Goal: Book appointment/travel/reservation

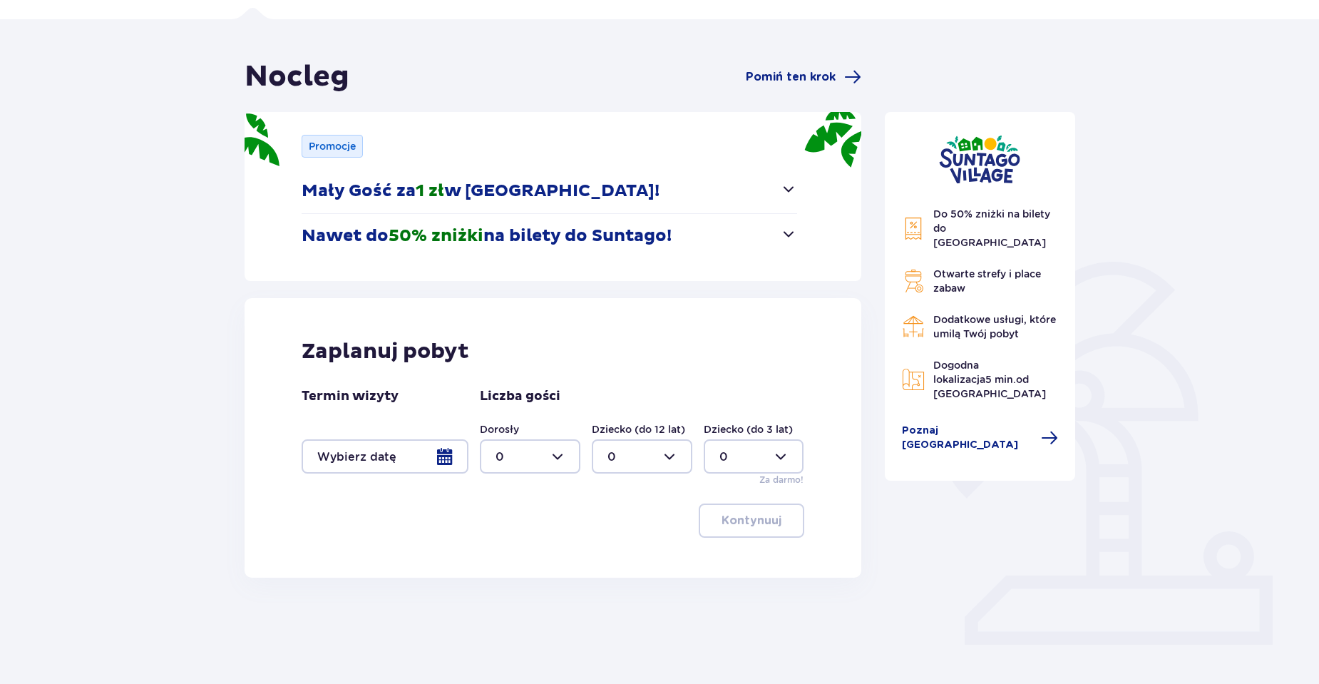
scroll to position [108, 0]
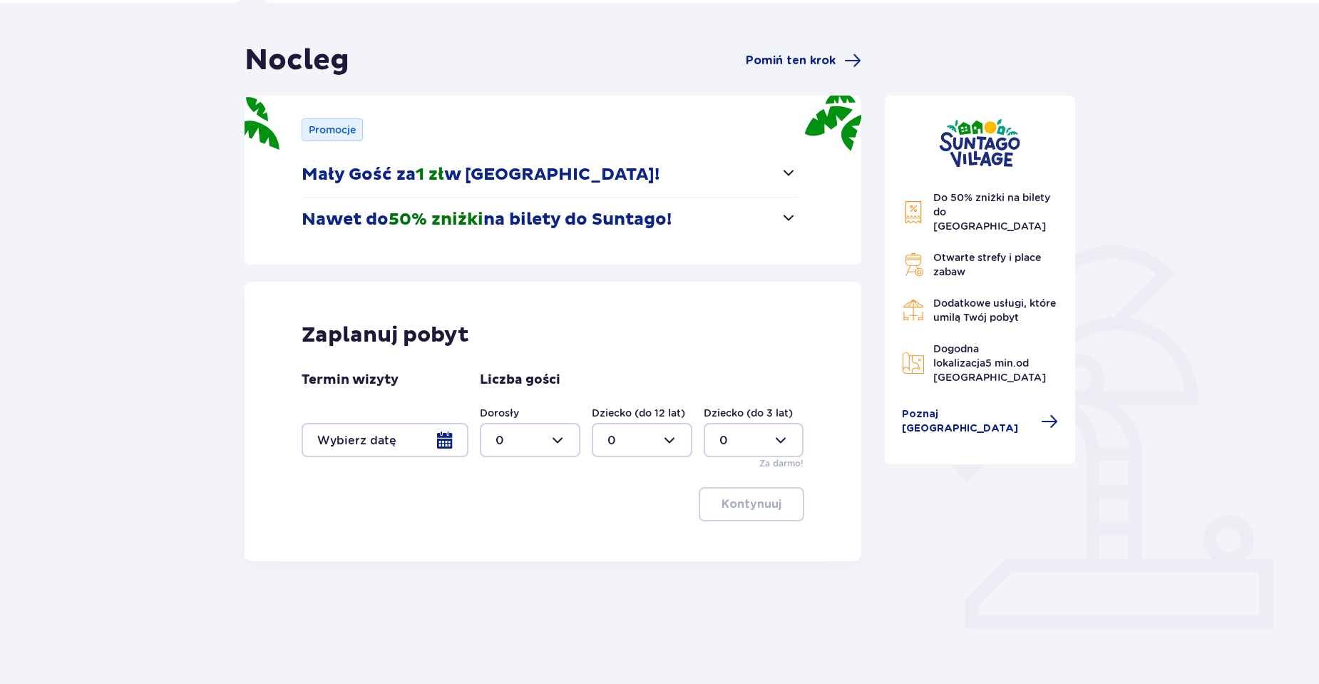
click at [464, 442] on div at bounding box center [385, 440] width 167 height 34
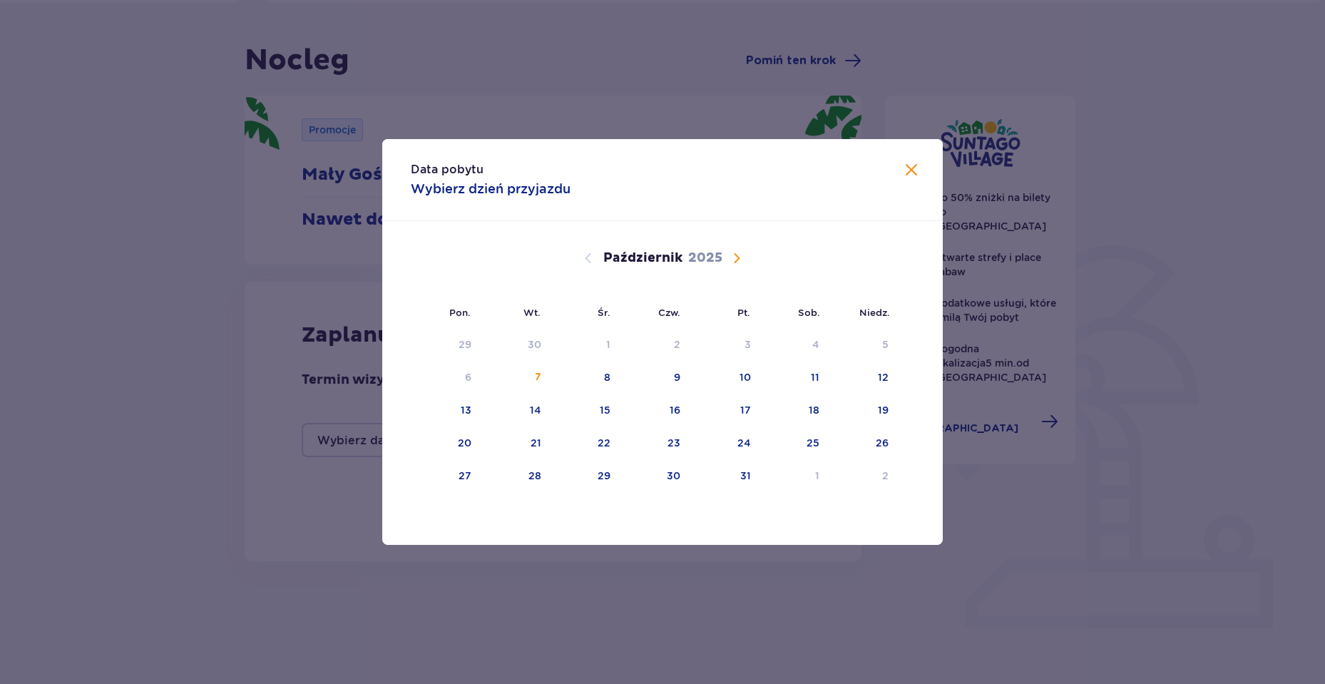
click at [741, 250] on span "Następny miesiąc" at bounding box center [736, 258] width 17 height 17
click at [825, 346] on div "1" at bounding box center [793, 344] width 69 height 31
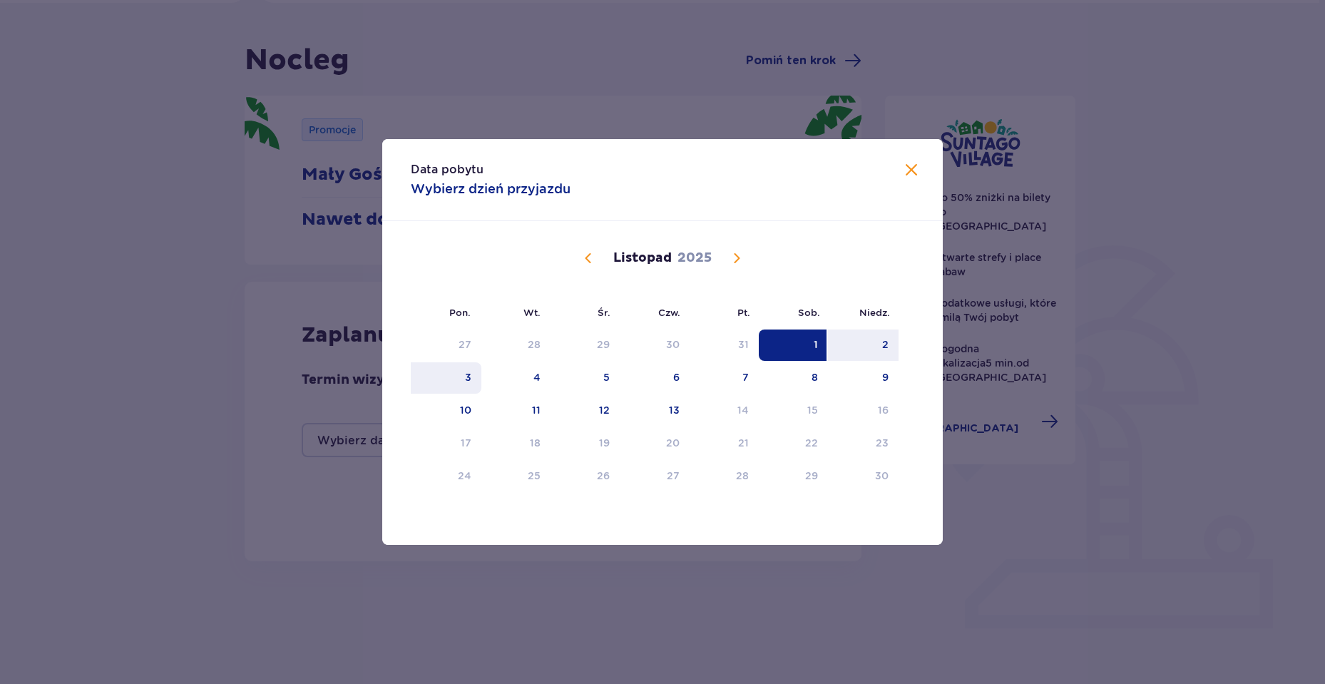
click at [469, 380] on div "3" at bounding box center [468, 377] width 6 height 14
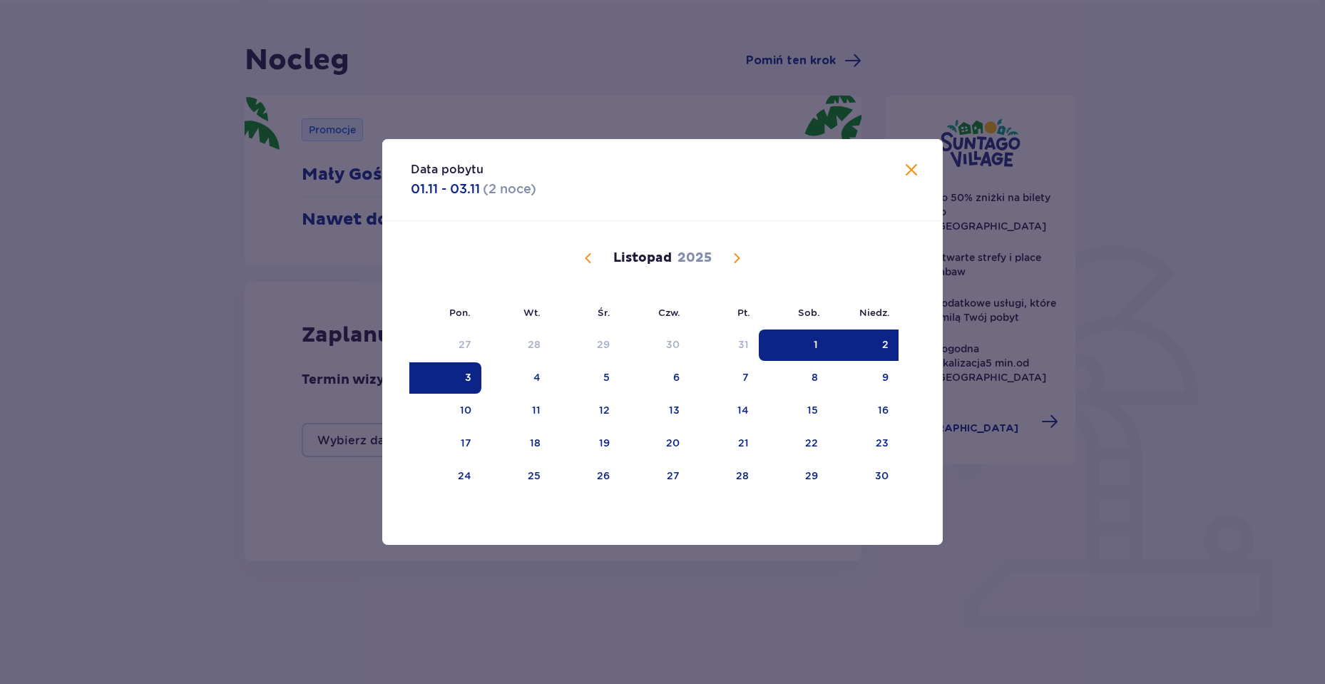
type input "[DATE] - [DATE]"
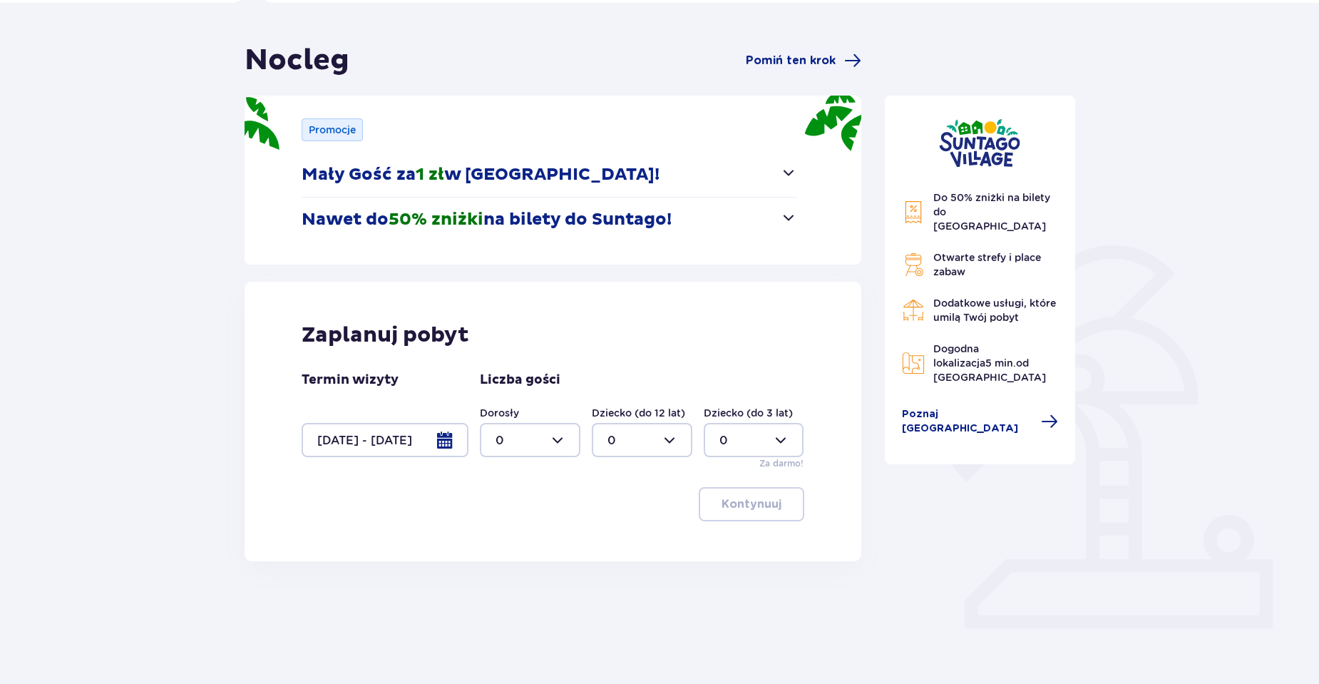
click at [572, 431] on div at bounding box center [530, 440] width 101 height 34
click at [511, 486] on div "0" at bounding box center [530, 484] width 69 height 16
click at [540, 455] on div at bounding box center [530, 440] width 101 height 34
click at [511, 533] on span "2" at bounding box center [530, 543] width 98 height 30
type input "2"
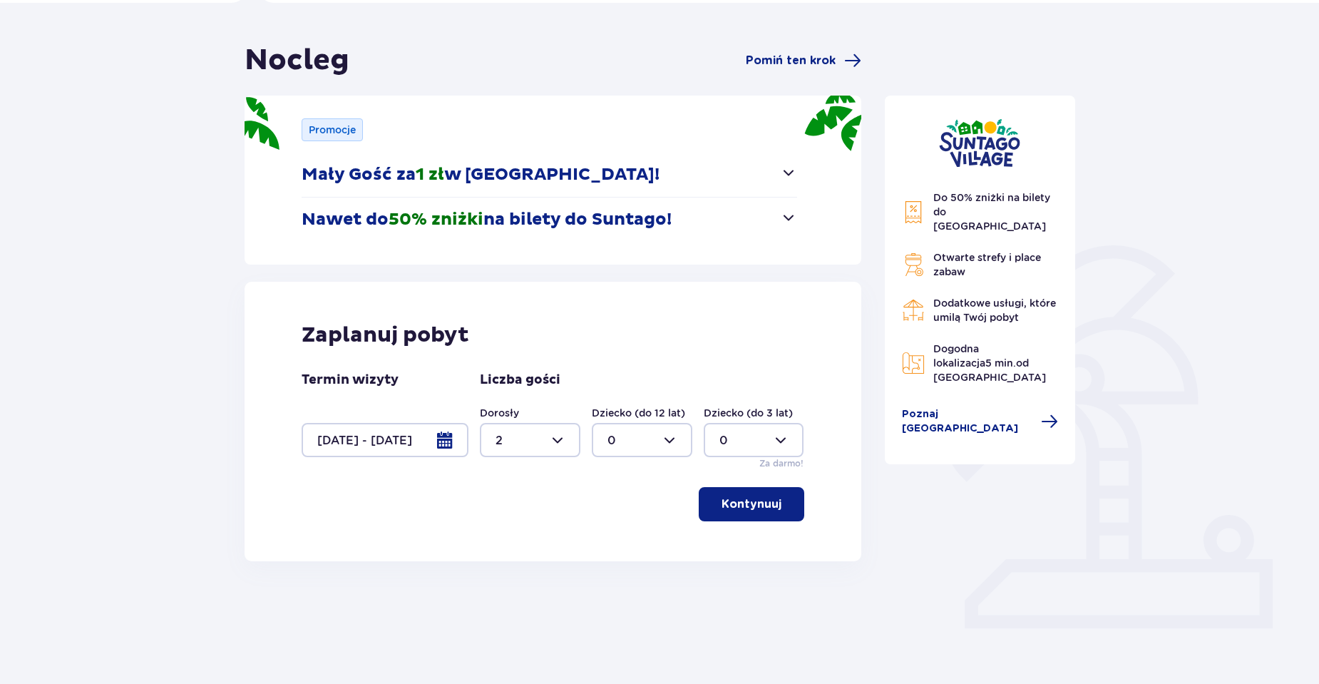
click at [737, 496] on p "Kontynuuj" at bounding box center [752, 504] width 60 height 16
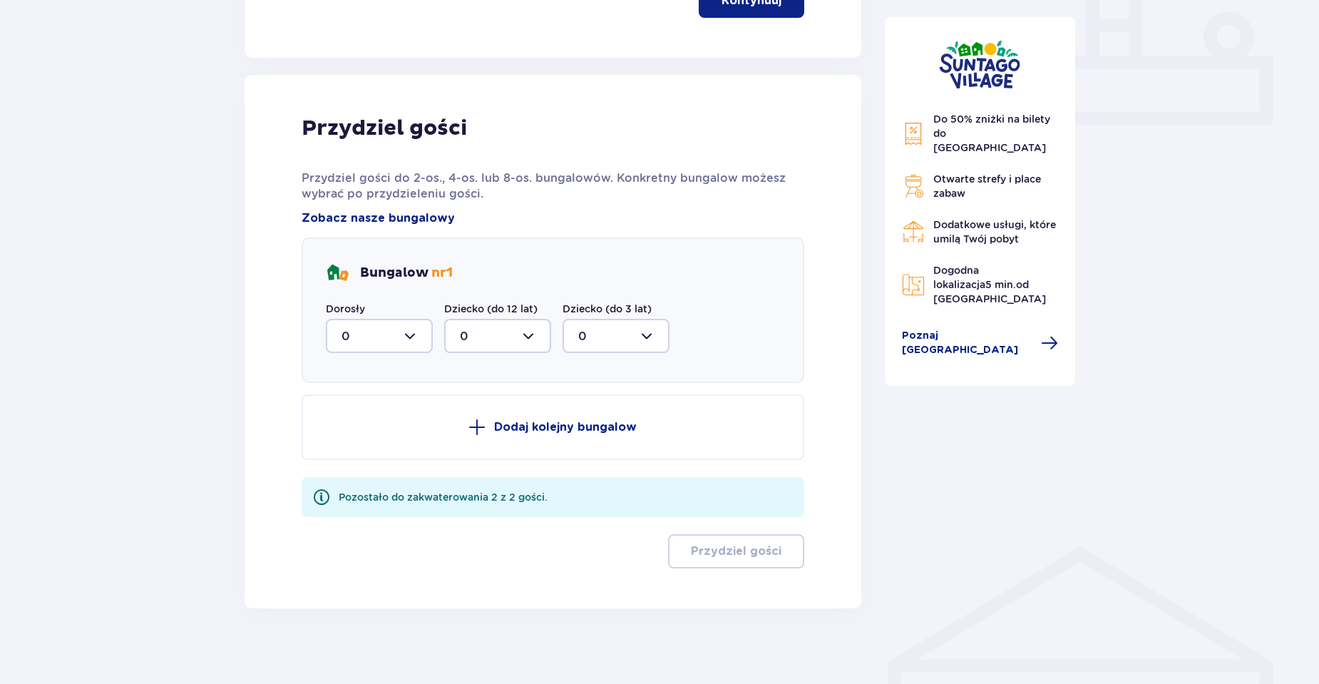
scroll to position [622, 0]
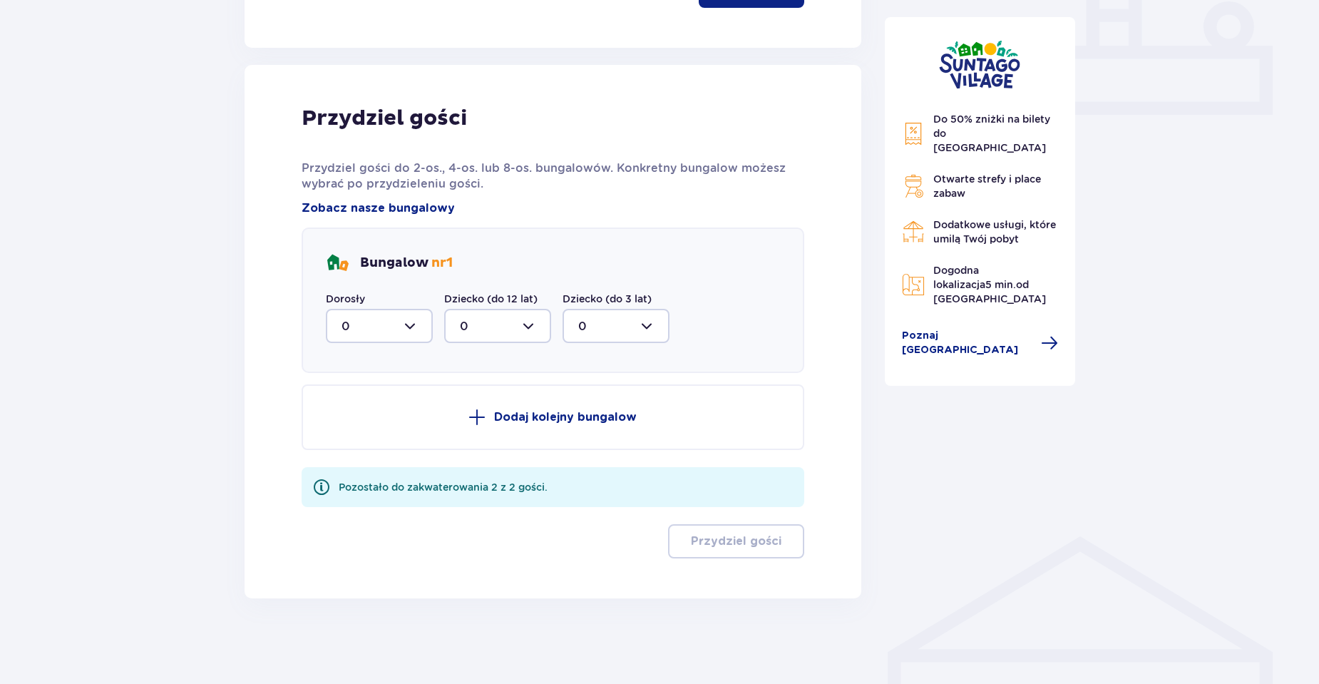
click at [416, 331] on div at bounding box center [379, 326] width 107 height 34
click at [383, 429] on div "2" at bounding box center [380, 429] width 76 height 16
type input "2"
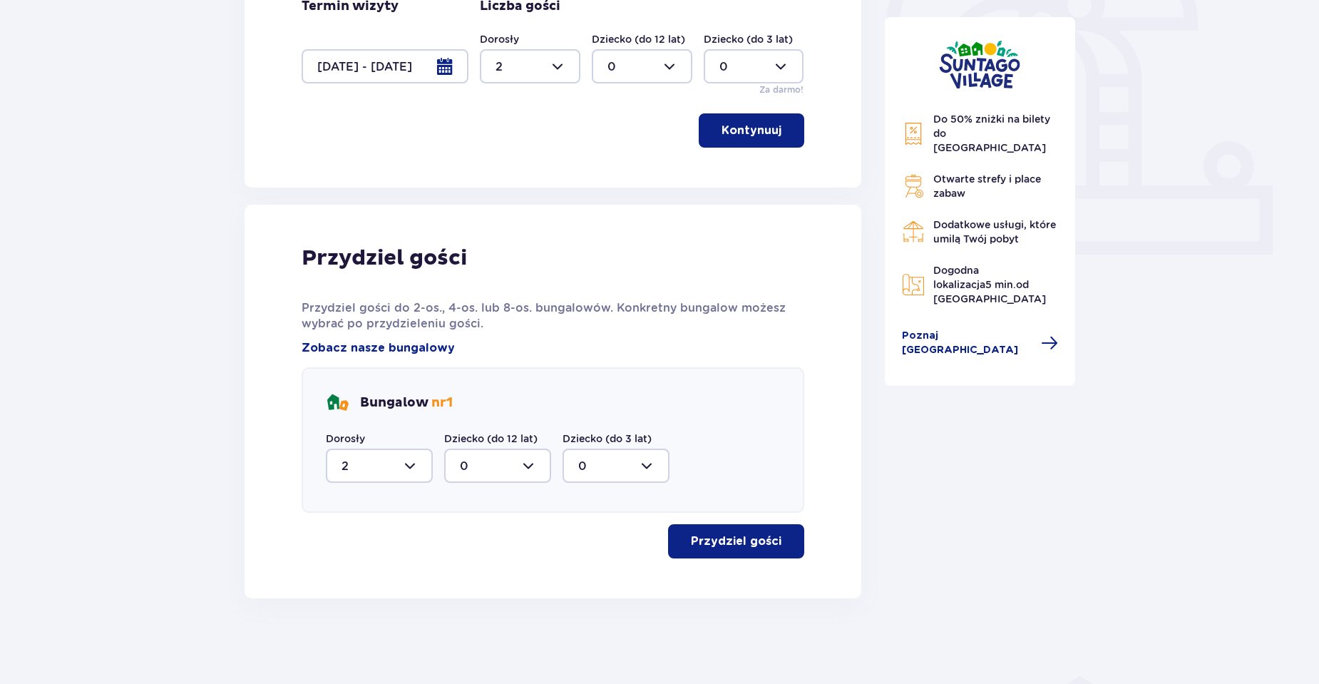
scroll to position [482, 0]
click at [717, 536] on p "Przydziel gości" at bounding box center [736, 541] width 91 height 16
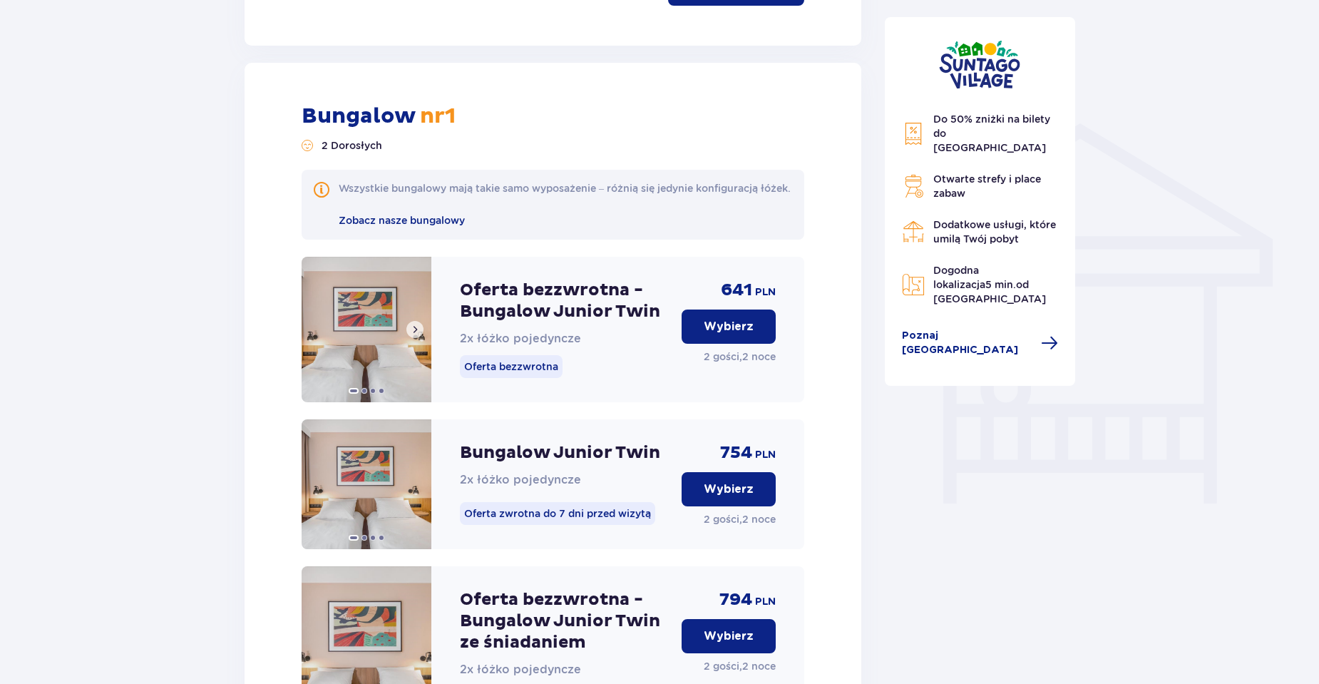
scroll to position [1009, 0]
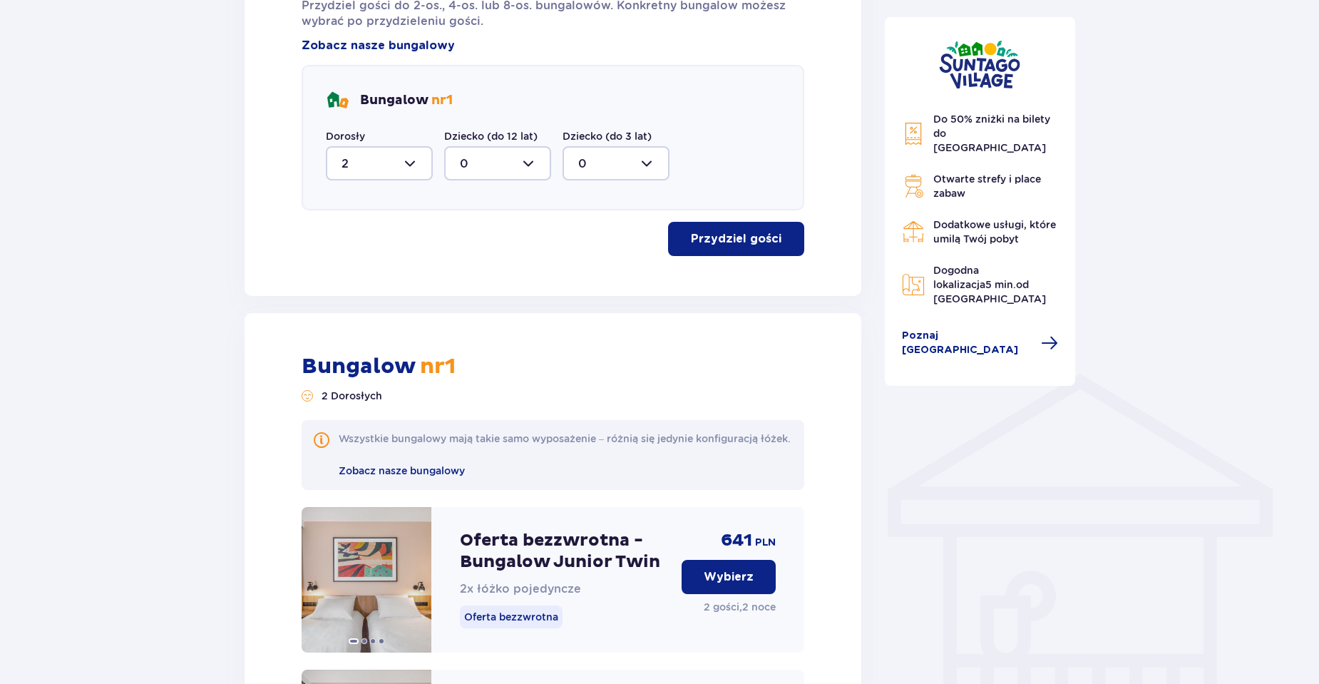
scroll to position [1212, 0]
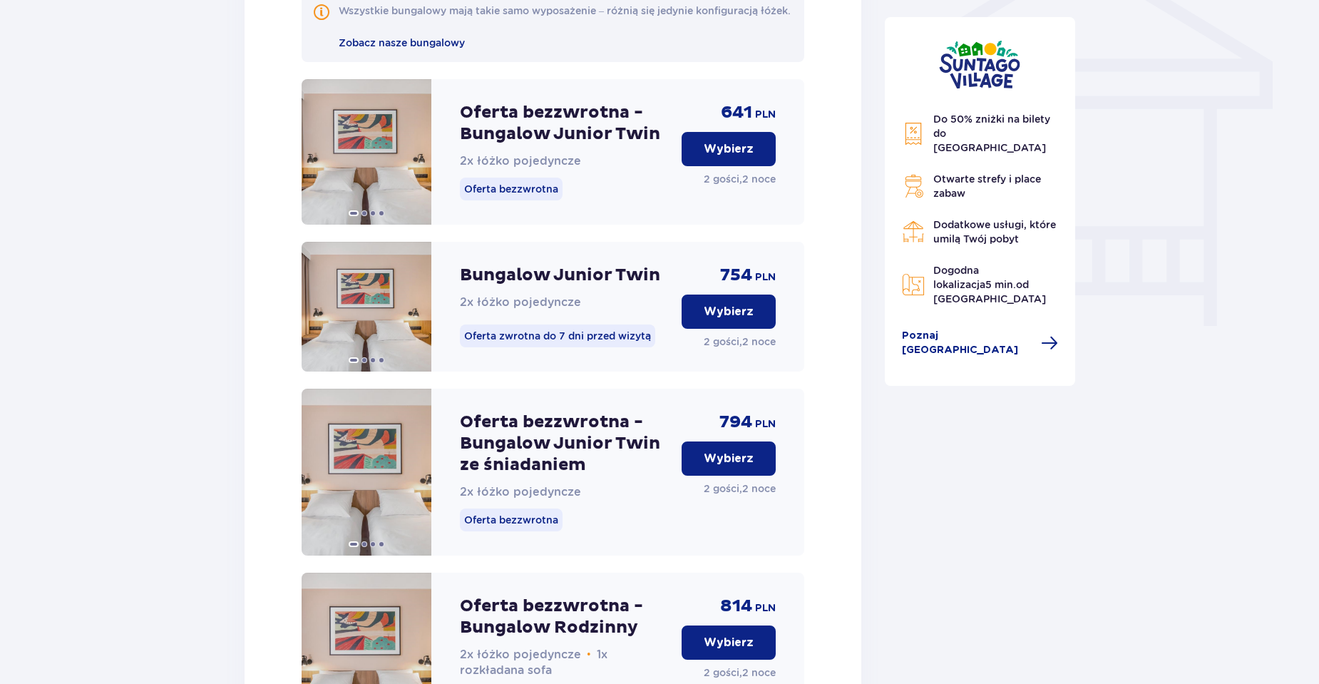
click at [703, 155] on button "Wybierz" at bounding box center [729, 149] width 94 height 34
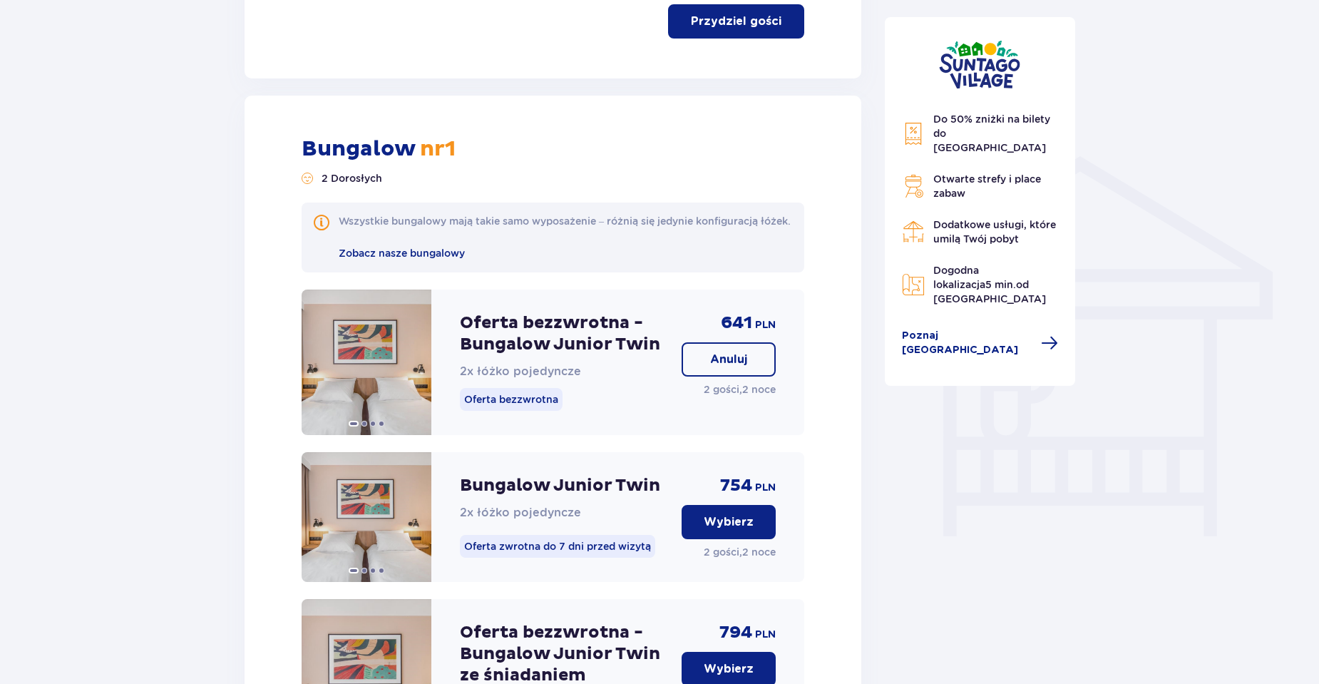
scroll to position [967, 0]
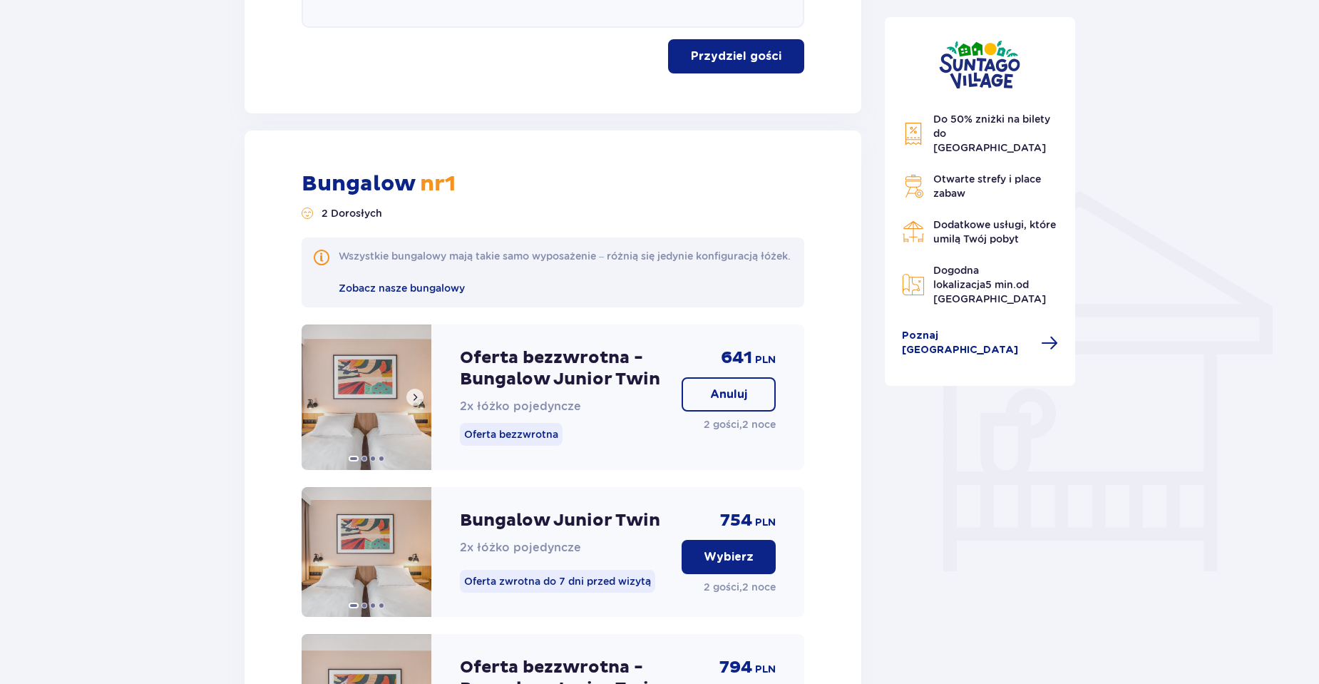
click at [385, 414] on img at bounding box center [367, 396] width 130 height 145
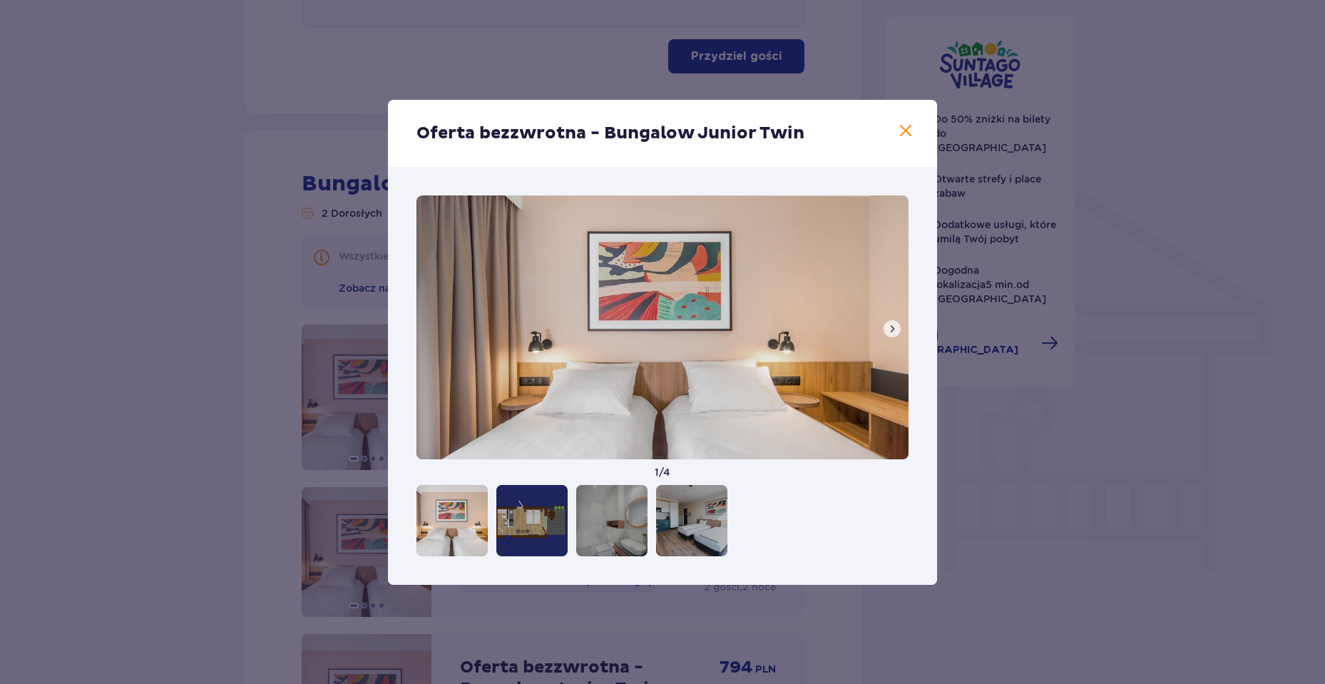
click at [541, 523] on div at bounding box center [531, 520] width 71 height 71
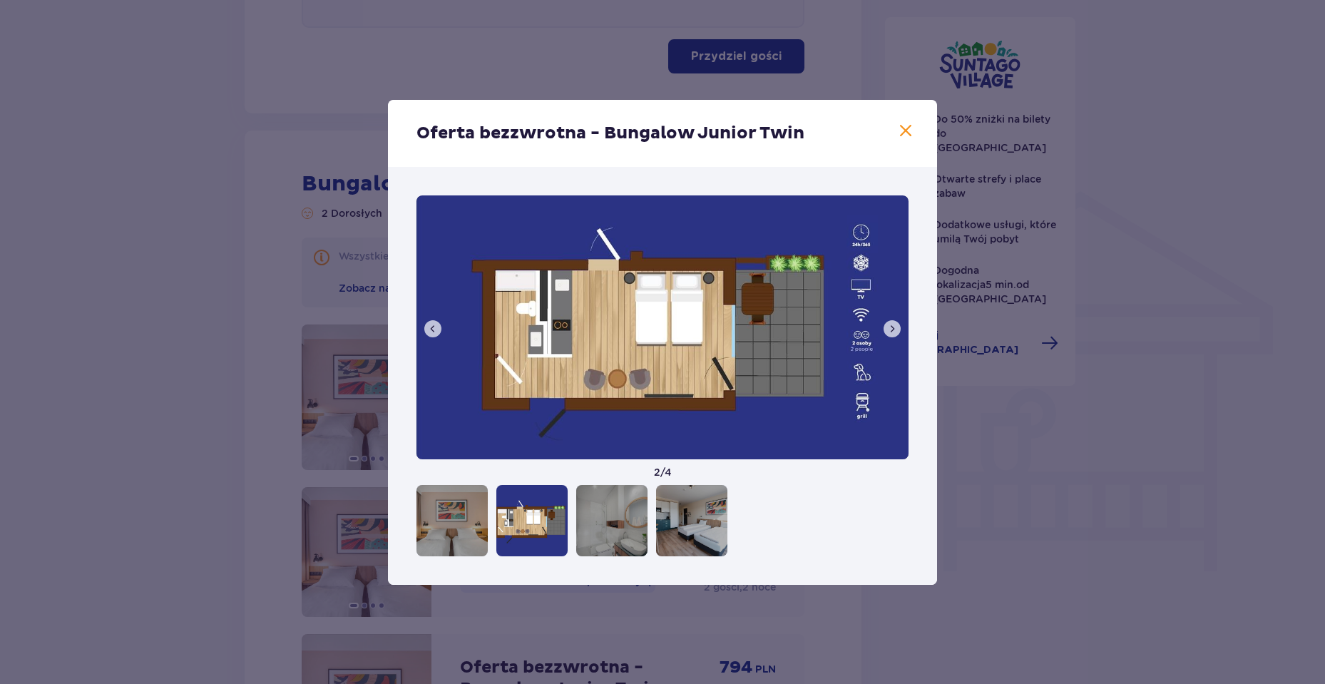
click at [496, 526] on div at bounding box center [662, 520] width 492 height 71
click at [486, 526] on div at bounding box center [451, 520] width 71 height 71
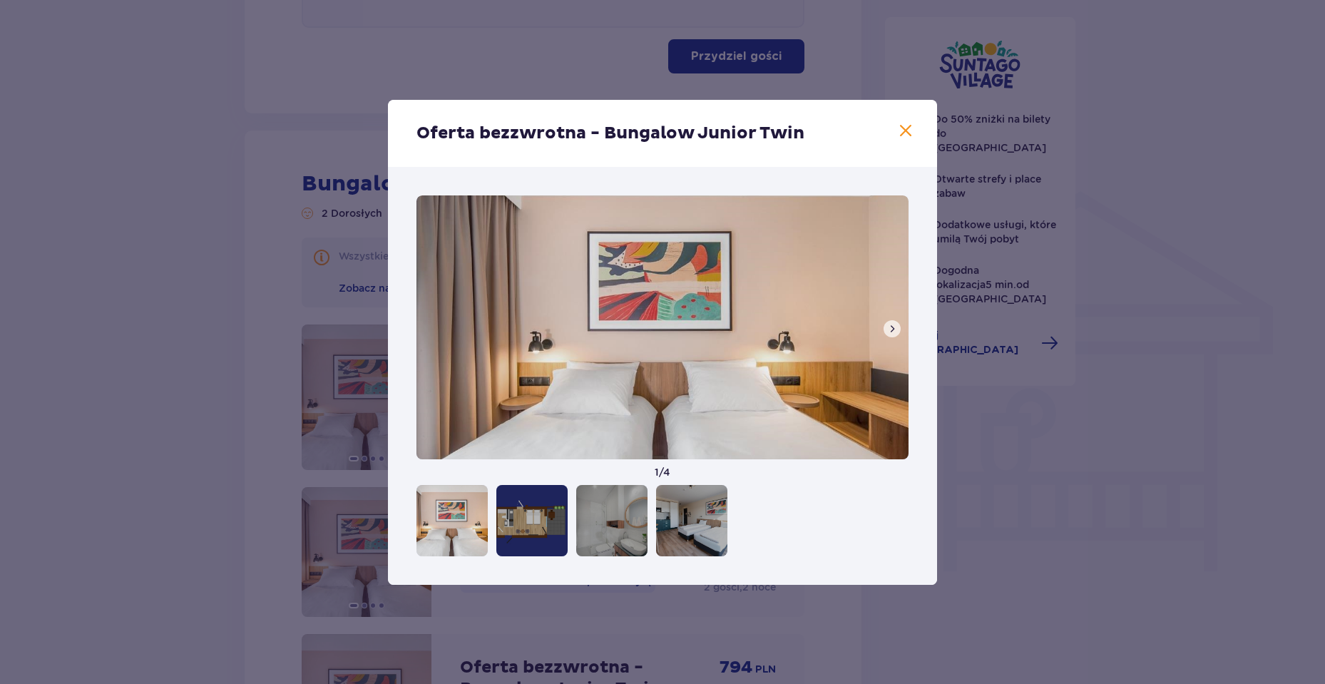
click at [615, 511] on div at bounding box center [611, 520] width 71 height 71
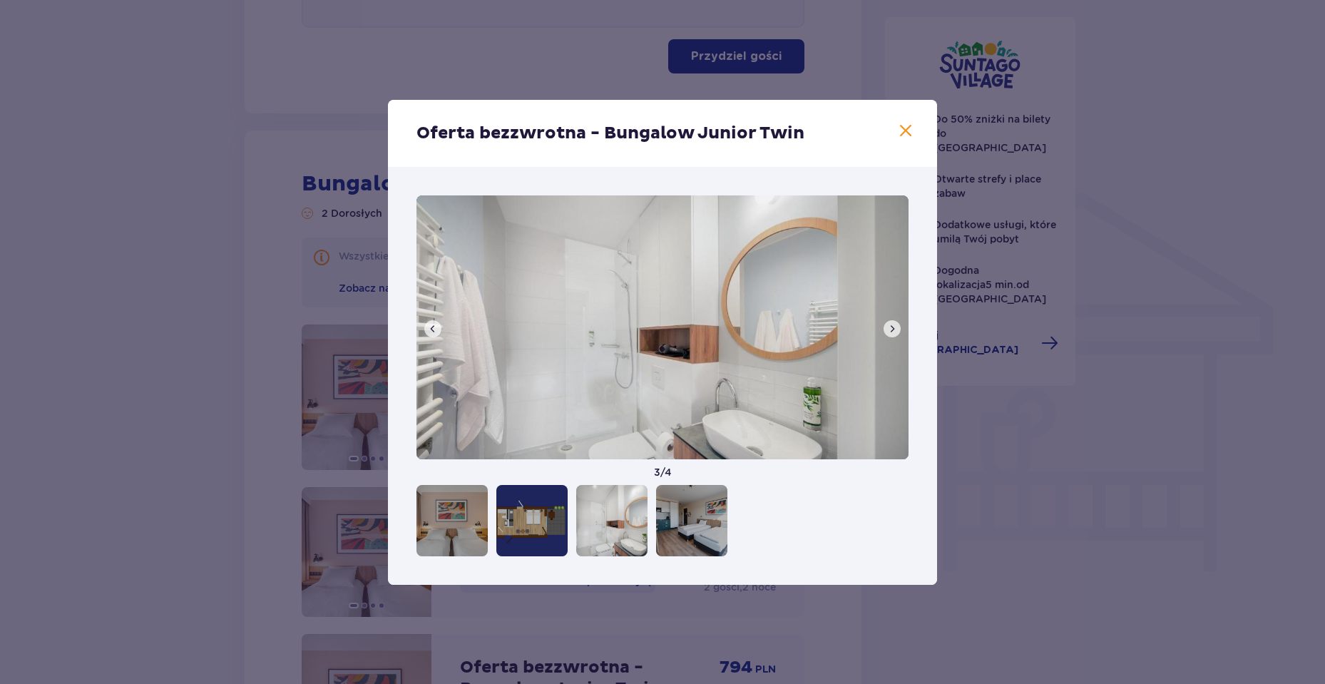
click at [670, 520] on div at bounding box center [691, 520] width 71 height 71
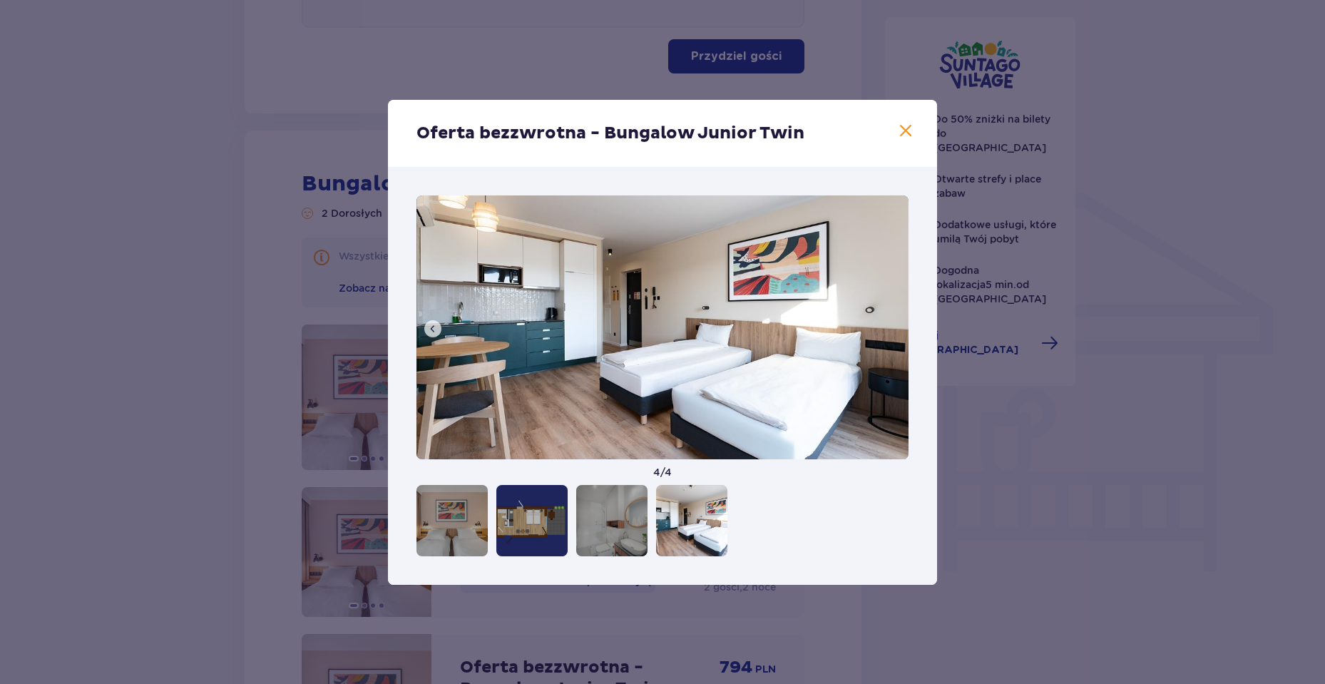
click at [605, 536] on div at bounding box center [611, 520] width 71 height 71
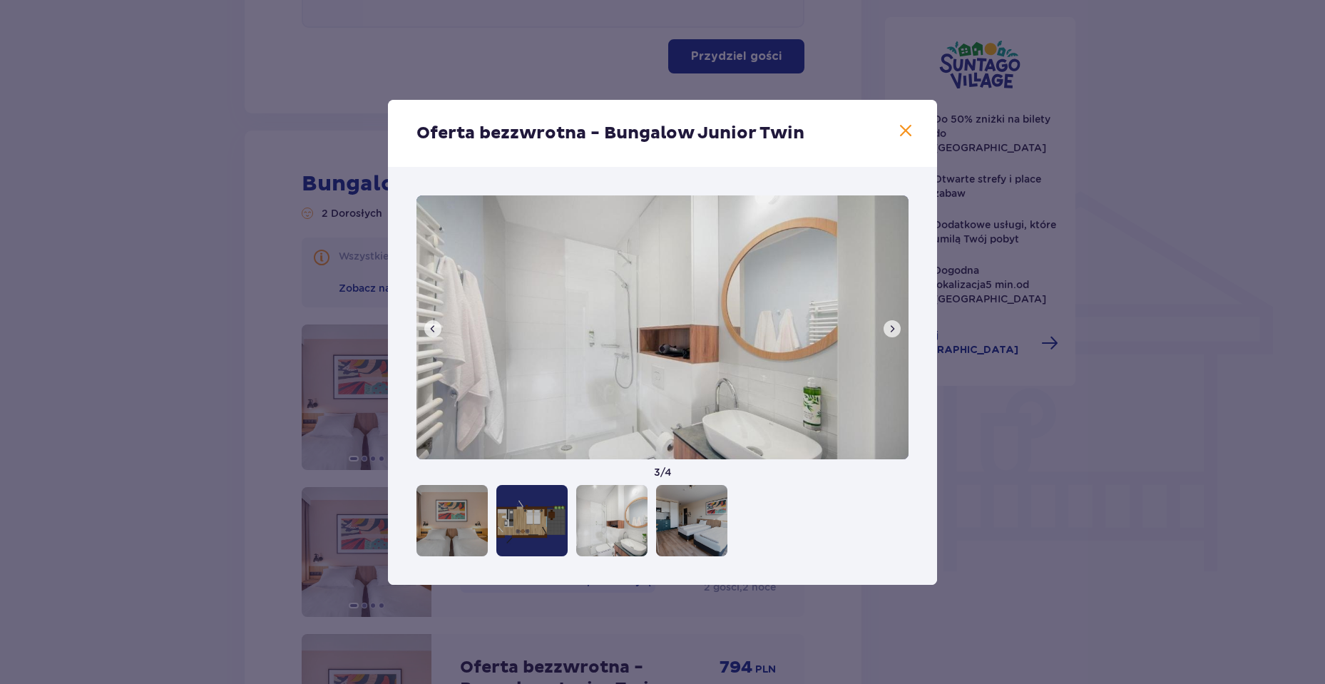
click at [469, 544] on div at bounding box center [451, 520] width 71 height 71
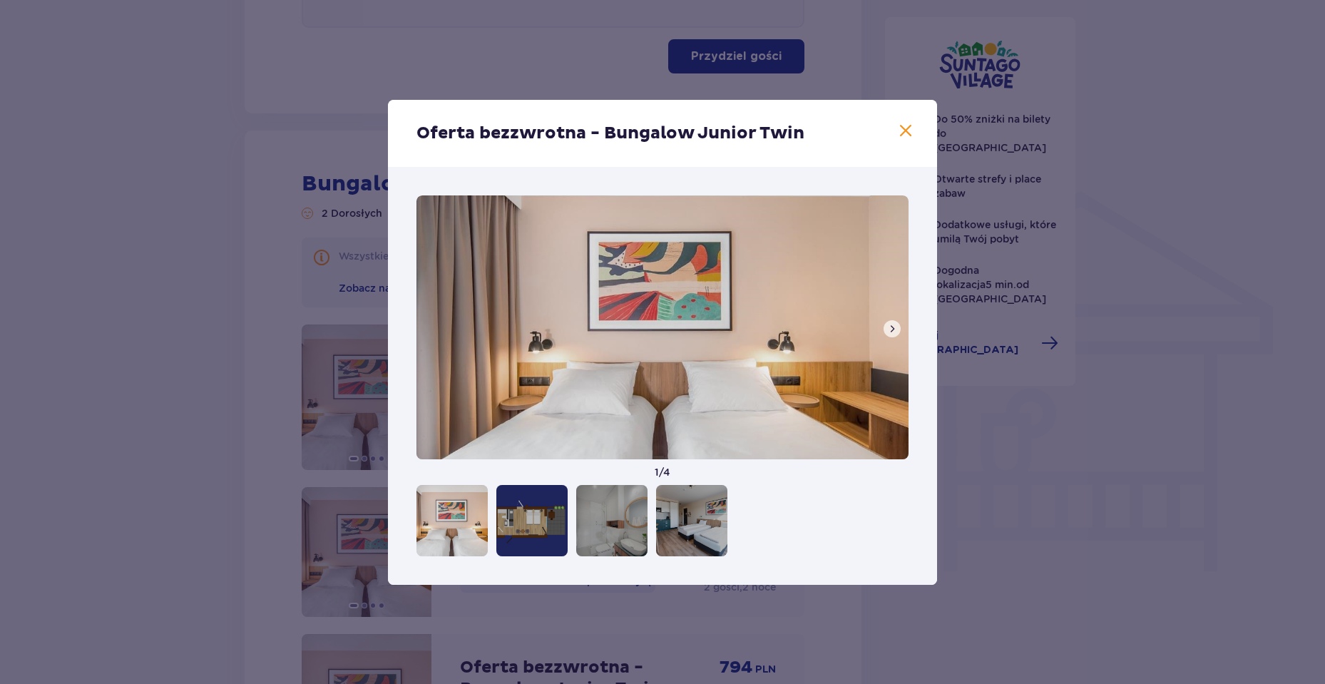
click at [419, 534] on div at bounding box center [451, 520] width 71 height 71
click at [880, 333] on img at bounding box center [662, 327] width 492 height 264
click at [895, 143] on div "Oferta bezzwrotna - Bungalow Junior Twin" at bounding box center [662, 133] width 549 height 67
click at [897, 125] on span at bounding box center [905, 131] width 17 height 17
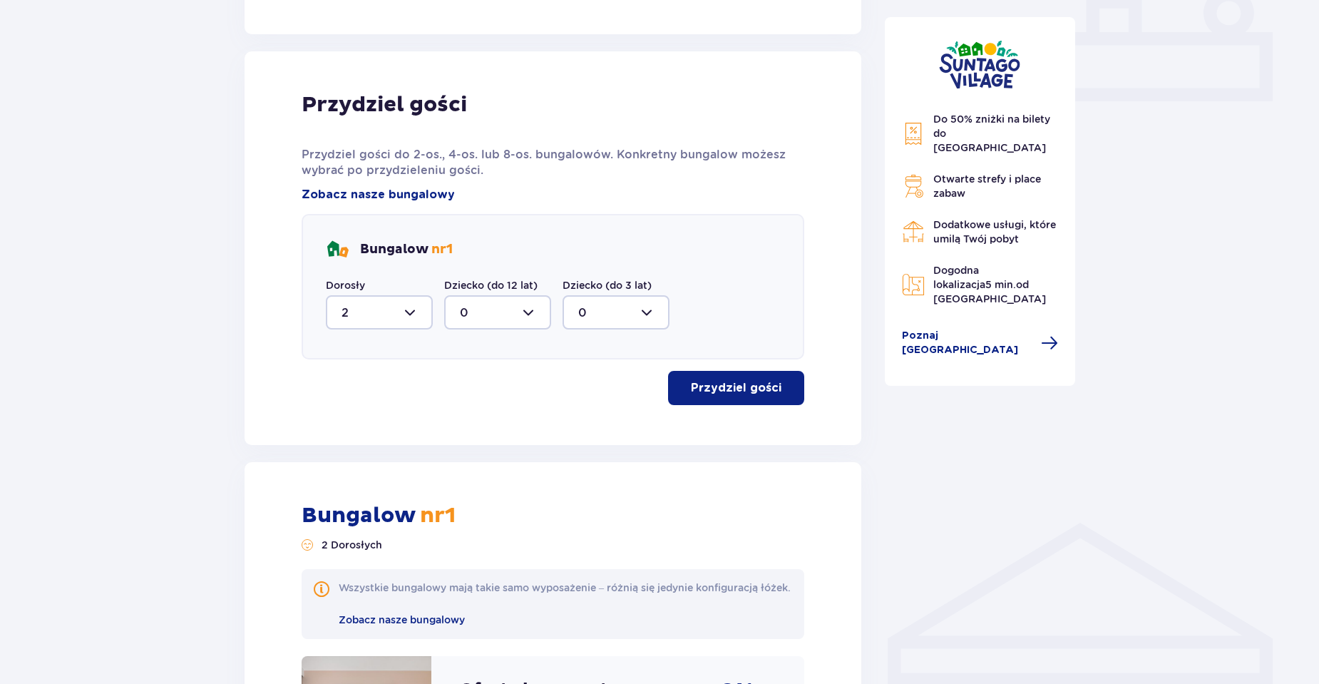
scroll to position [610, 0]
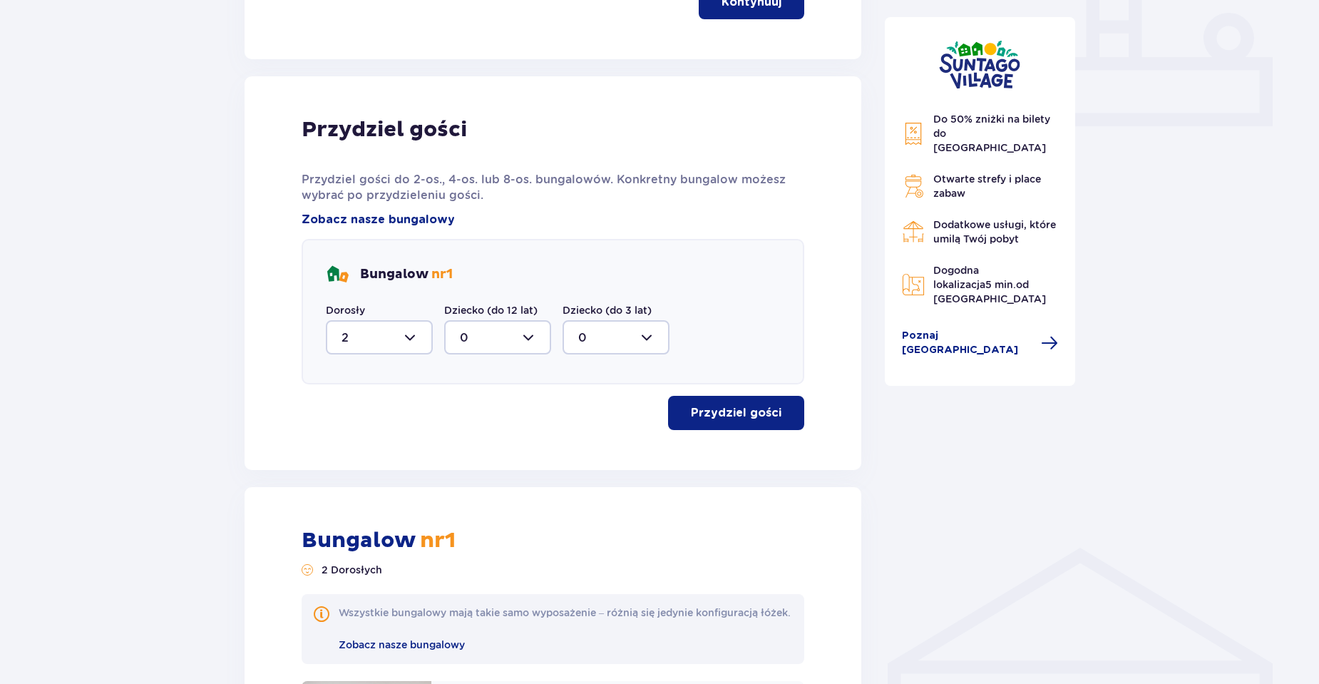
drag, startPoint x: 130, startPoint y: 250, endPoint x: 425, endPoint y: 87, distance: 337.0
